Goal: Task Accomplishment & Management: Use online tool/utility

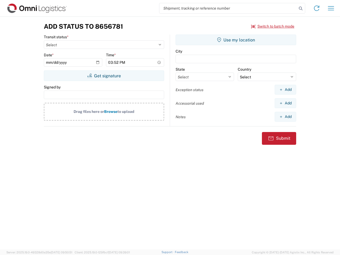
click at [228, 8] on input "search" at bounding box center [228, 8] width 138 height 10
click at [301, 8] on icon at bounding box center [300, 8] width 7 height 7
click at [316, 8] on icon at bounding box center [316, 8] width 8 height 8
click at [331, 8] on icon "button" at bounding box center [331, 8] width 6 height 4
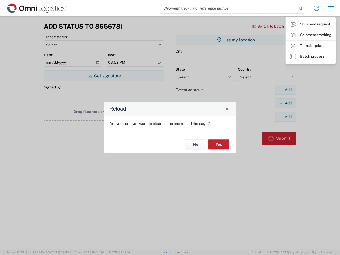
click at [273, 26] on div "Reload Are you sure, you want to clear cache and reload the page? No Yes" at bounding box center [170, 127] width 340 height 255
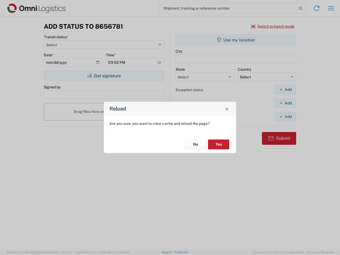
click at [104, 76] on div "Reload Are you sure, you want to clear cache and reload the page? No Yes" at bounding box center [170, 127] width 340 height 255
click at [236, 40] on div "Reload Are you sure, you want to clear cache and reload the page? No Yes" at bounding box center [170, 127] width 340 height 255
click at [285, 89] on div "Reload Are you sure, you want to clear cache and reload the page? No Yes" at bounding box center [170, 127] width 340 height 255
click at [285, 103] on div "Reload Are you sure, you want to clear cache and reload the page? No Yes" at bounding box center [170, 127] width 340 height 255
click at [285, 117] on div "Reload Are you sure, you want to clear cache and reload the page? No Yes" at bounding box center [170, 127] width 340 height 255
